Goal: Information Seeking & Learning: Learn about a topic

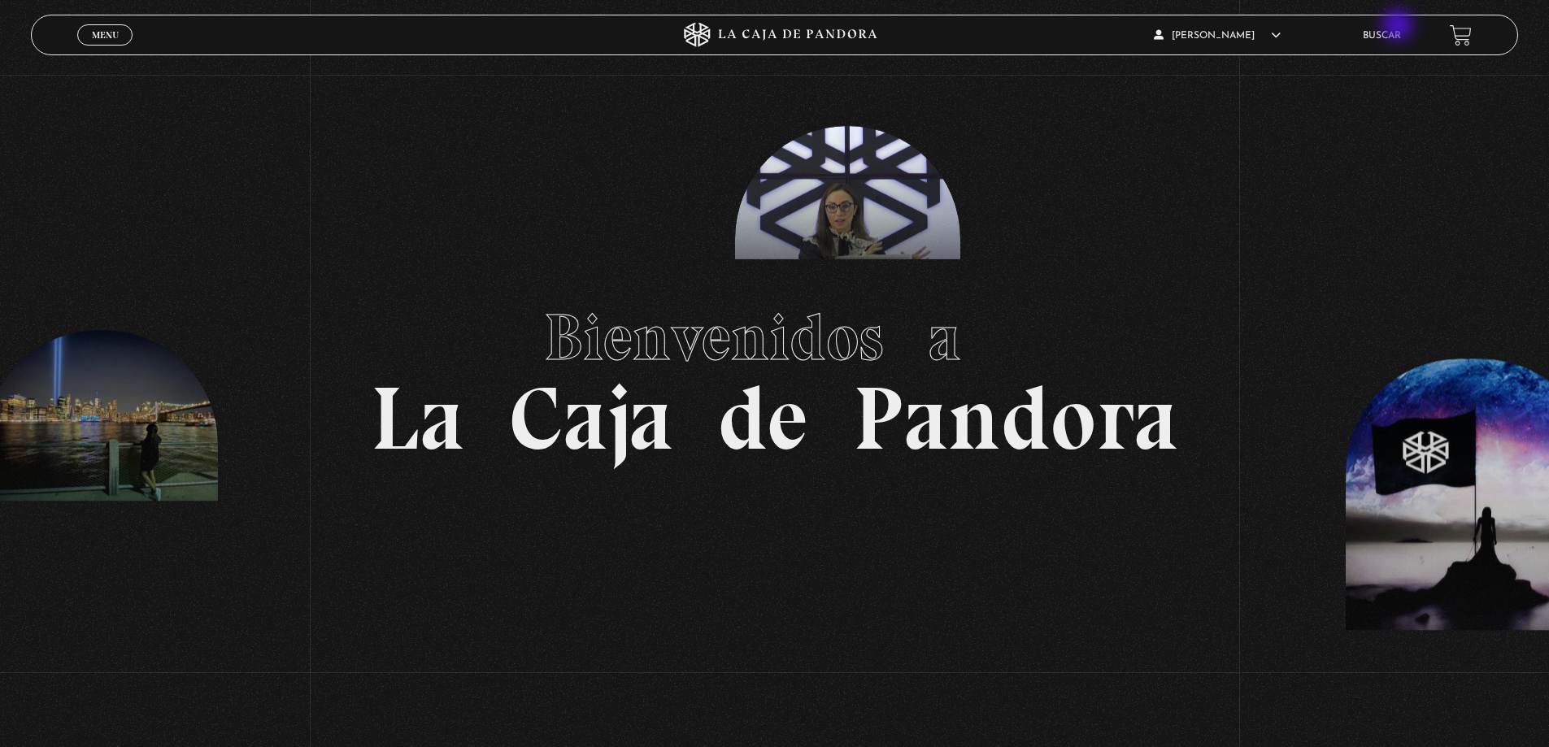
click at [1400, 27] on li "Buscar" at bounding box center [1382, 35] width 38 height 25
click at [1397, 30] on li "Buscar" at bounding box center [1382, 35] width 38 height 25
click at [1400, 42] on li "Buscar" at bounding box center [1382, 35] width 38 height 25
click at [1397, 34] on link "Buscar" at bounding box center [1382, 36] width 38 height 10
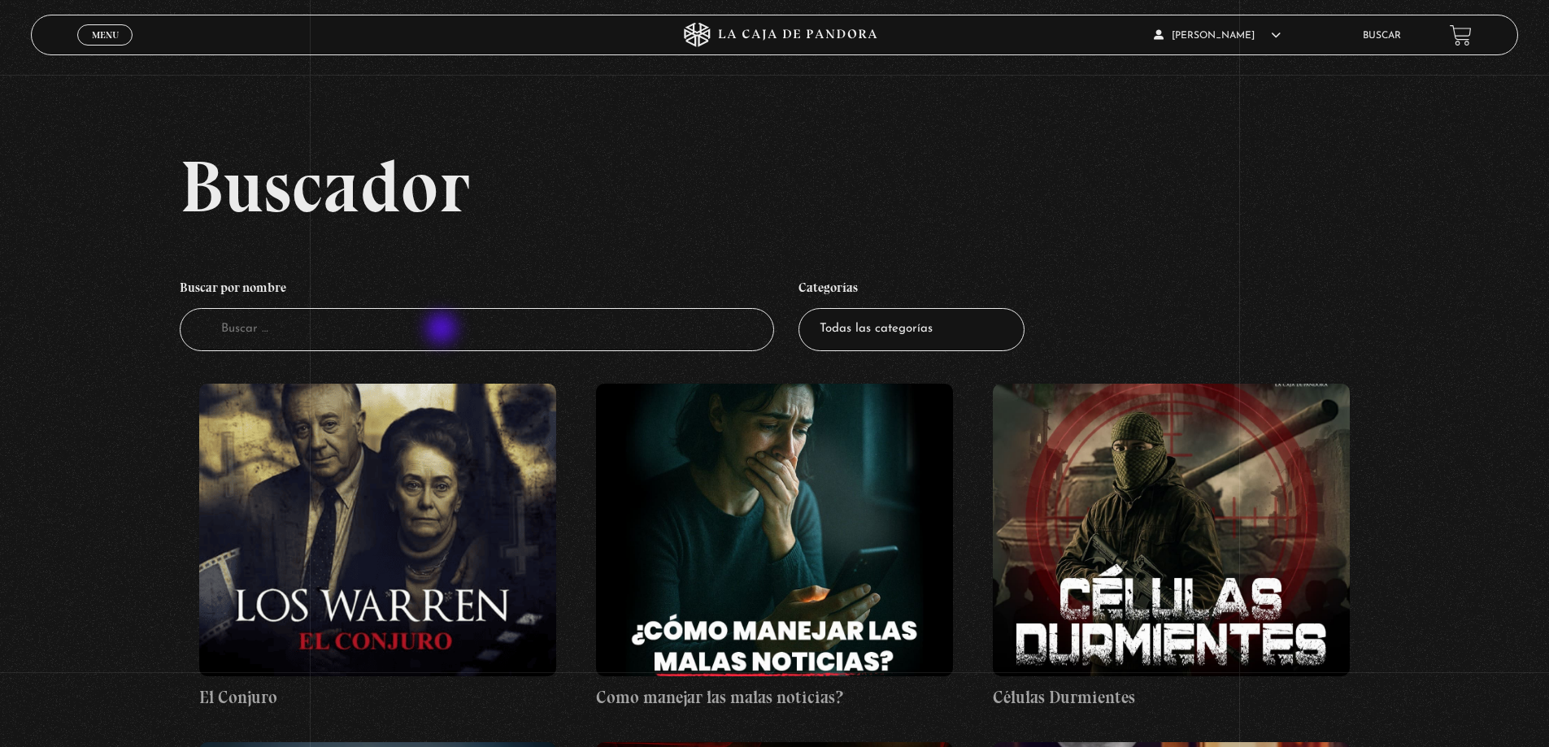
click at [443, 330] on input "Buscador" at bounding box center [477, 329] width 595 height 43
click at [363, 586] on figure at bounding box center [377, 530] width 357 height 293
